Goal: Transaction & Acquisition: Subscribe to service/newsletter

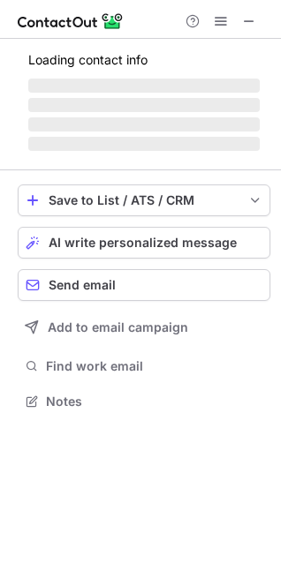
scroll to position [389, 281]
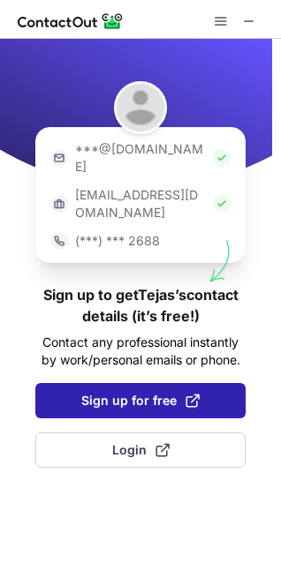
click at [122, 392] on span "Sign up for free" at bounding box center [140, 401] width 118 height 18
